Goal: Navigation & Orientation: Find specific page/section

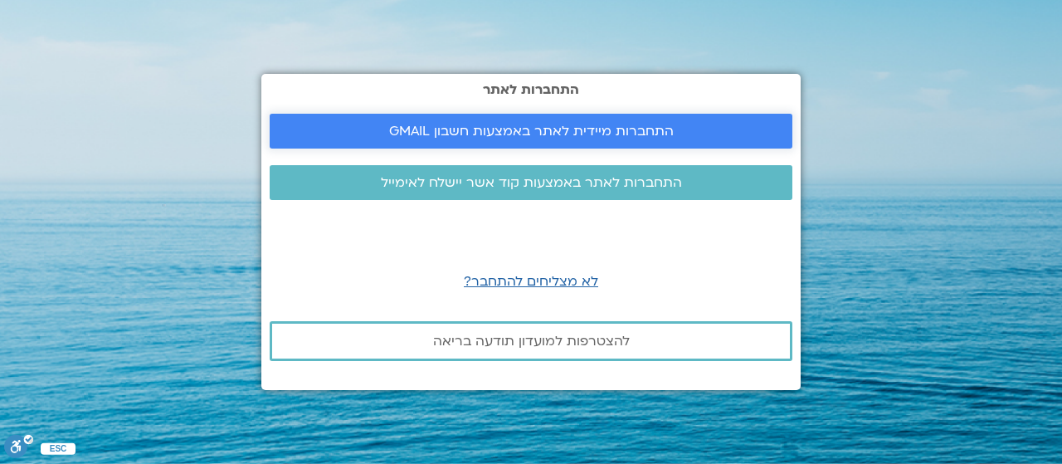
click at [606, 129] on span "התחברות מיידית לאתר באמצעות חשבון GMAIL" at bounding box center [531, 131] width 285 height 15
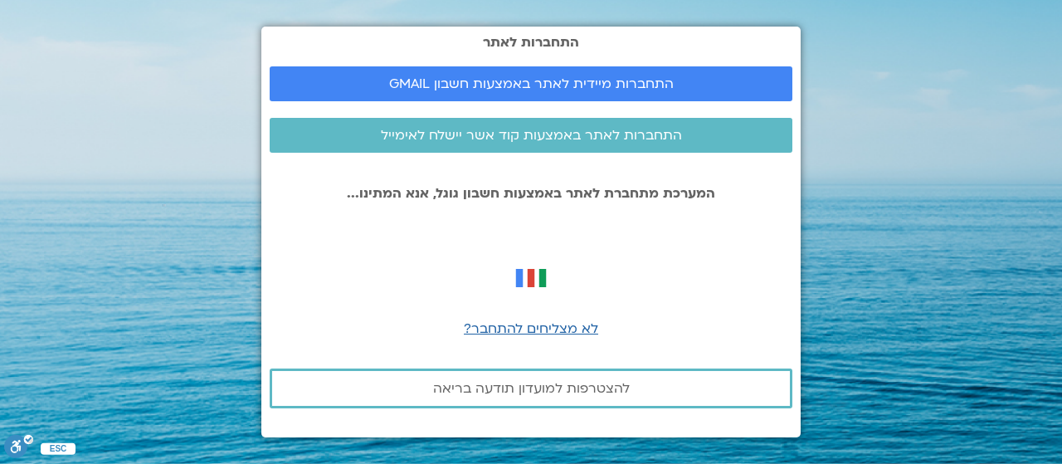
click at [534, 275] on img at bounding box center [531, 278] width 46 height 46
click at [510, 328] on span "לא מצליחים להתחבר?" at bounding box center [531, 328] width 134 height 18
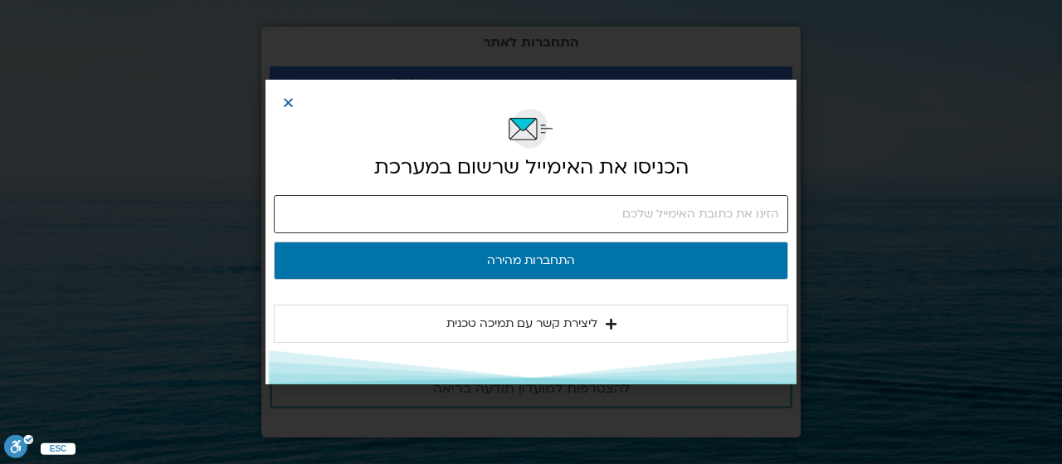
click at [514, 215] on input "email" at bounding box center [531, 214] width 514 height 38
type input "shlomitergon1@gmail.com"
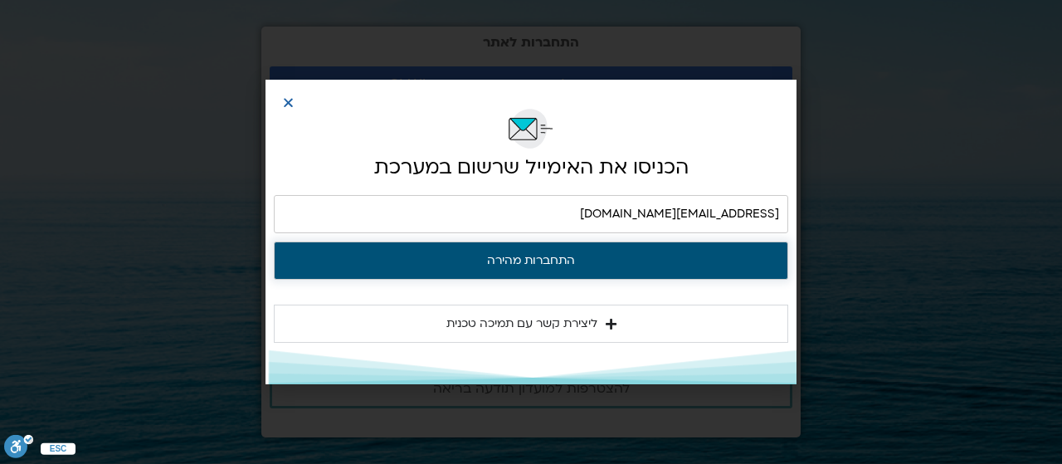
click at [559, 255] on button "התחברות מהירה" at bounding box center [531, 260] width 514 height 38
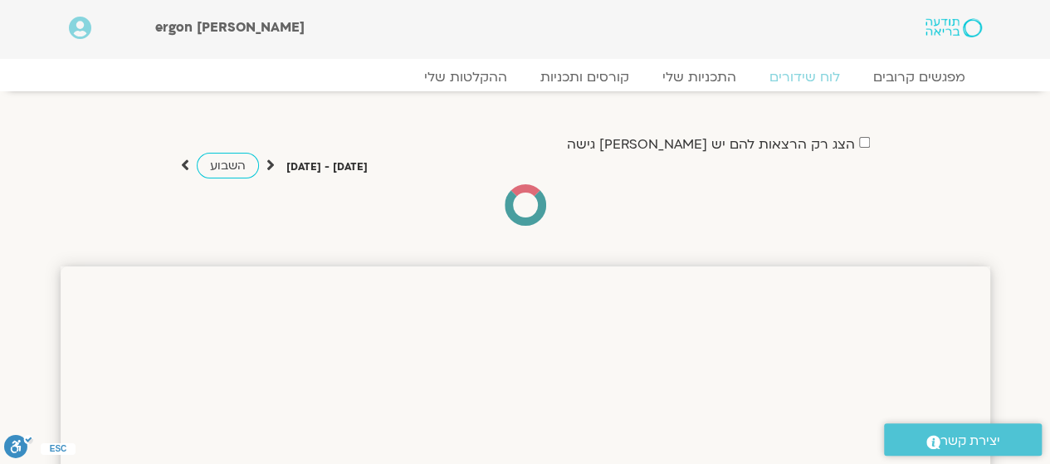
click at [963, 172] on div "הצג רק הרצאות להם יש לי גישה אוגוסט 24 - אוגוסט 30 השבוע להציג אירועים שפתוחים …" at bounding box center [525, 179] width 929 height 93
click at [888, 74] on link "מפגשים קרובים" at bounding box center [918, 77] width 150 height 20
click at [918, 72] on link "מפגשים קרובים" at bounding box center [918, 77] width 150 height 20
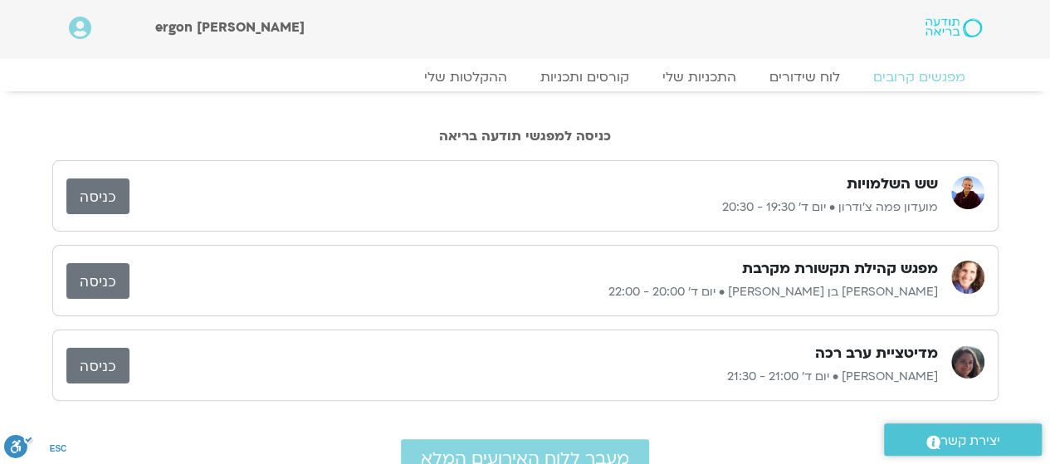
click at [96, 273] on link "כניסה" at bounding box center [97, 281] width 63 height 36
